Goal: Transaction & Acquisition: Purchase product/service

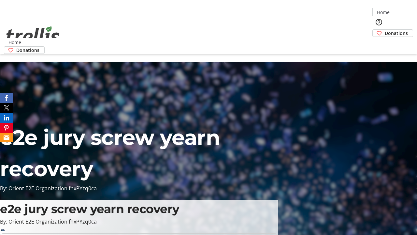
click at [385, 30] on span "Donations" at bounding box center [396, 33] width 23 height 7
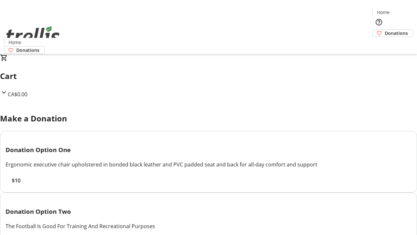
click at [21, 184] on span "$10" at bounding box center [16, 180] width 9 height 8
select select "CA"
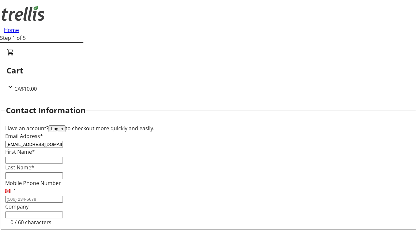
type input "[EMAIL_ADDRESS][DOMAIN_NAME]"
type input "[PERSON_NAME]"
type input "Ferry"
type input "[STREET_ADDRESS][PERSON_NAME]"
type input "Kelowna"
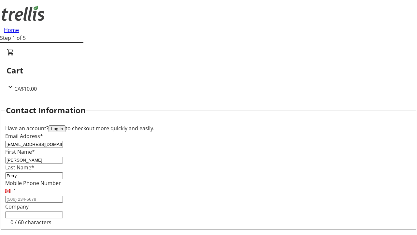
select select "BC"
type input "Kelowna"
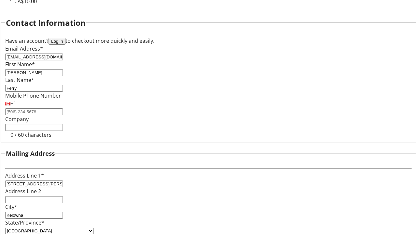
type input "V1Y 0C2"
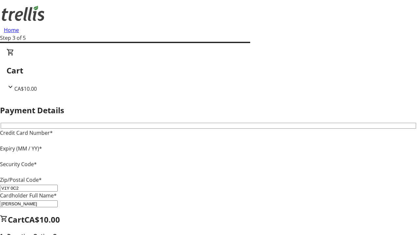
type input "V1Y 0C2"
